Goal: Task Accomplishment & Management: Complete application form

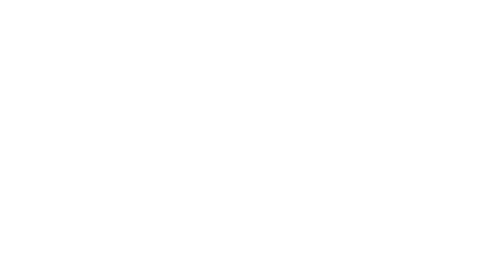
click at [349, 87] on agx-forms-root at bounding box center [248, 132] width 496 height 265
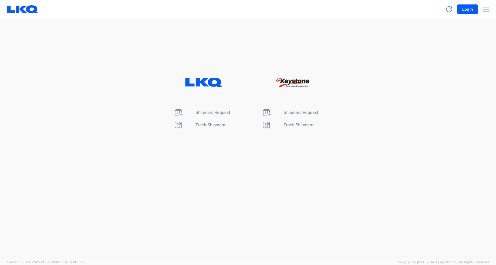
click at [194, 109] on li "Shipment Request" at bounding box center [204, 112] width 61 height 9
click at [199, 112] on span "Shipment Request" at bounding box center [212, 112] width 35 height 5
